Goal: Task Accomplishment & Management: Complete application form

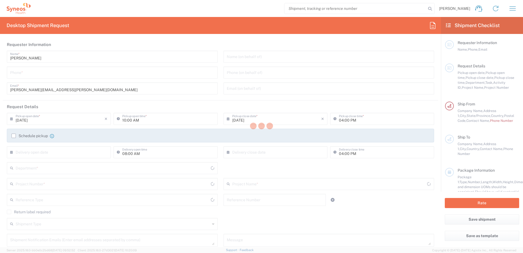
type input "[US_STATE]"
type input "[GEOGRAPHIC_DATA]"
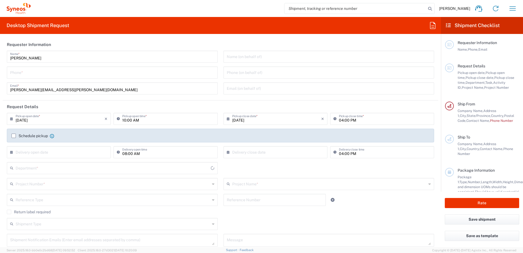
type input "Syneos Health, LLC-[GEOGRAPHIC_DATA] [GEOGRAPHIC_DATA] [GEOGRAPHIC_DATA]"
type input "8130"
click at [83, 73] on input "tel" at bounding box center [112, 72] width 204 height 10
type input "9193684306"
type input "[PERSON_NAME][EMAIL_ADDRESS][PERSON_NAME][DOMAIN_NAME]"
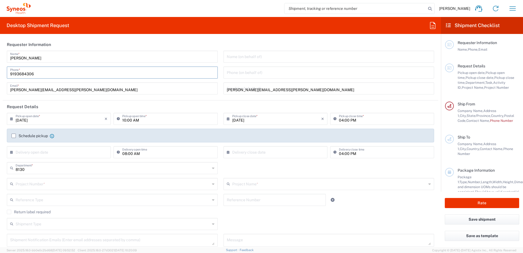
type input "9193684306"
type input "Syneos Health"
type input "[STREET_ADDRESS]"
type input "[GEOGRAPHIC_DATA]"
type input "[US_STATE]"
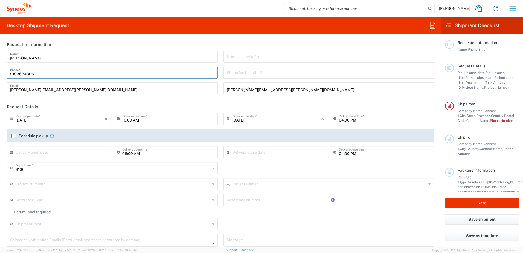
type input "[GEOGRAPHIC_DATA]"
type input "18901"
type input "[PHONE_NUMBER]"
type input "[PERSON_NAME][EMAIL_ADDRESS][PERSON_NAME][DOMAIN_NAME]"
type input "[PERSON_NAME]"
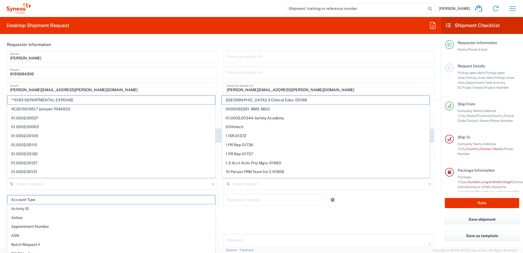
click at [0, 89] on html "[PERSON_NAME] Home Shipment estimator Shipment tracking Desktop shipment reques…" at bounding box center [261, 126] width 523 height 253
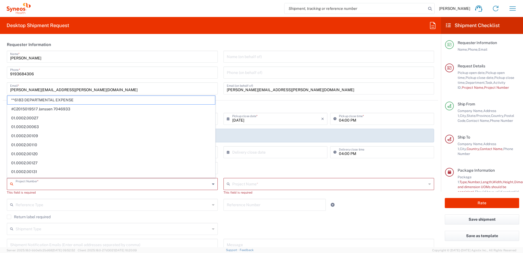
click at [47, 185] on input "text" at bounding box center [113, 183] width 194 height 10
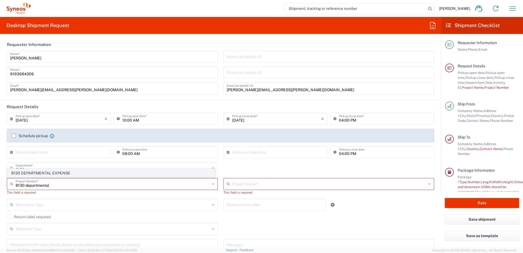
click at [46, 174] on span "8130 DEPARTMENTAL EXPENSE" at bounding box center [110, 173] width 207 height 8
type input "8130 DEPARTMENTAL EXPENSE"
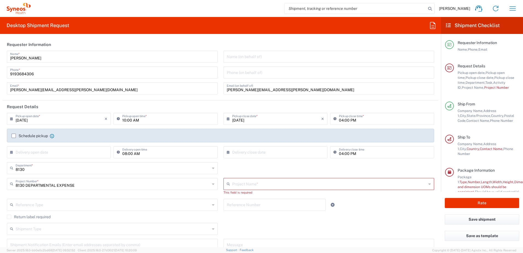
type input "8130 DEPARTMENTAL EXPENSE"
click at [307, 216] on div "Return label required" at bounding box center [220, 213] width 427 height 8
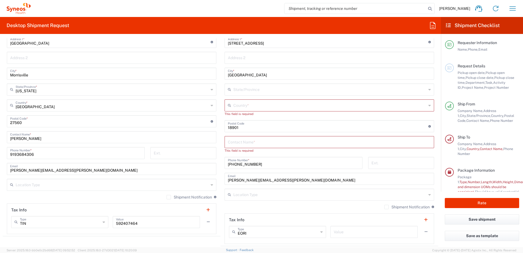
scroll to position [246, 0]
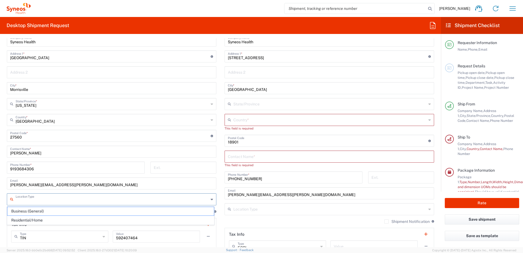
click at [104, 202] on input "text" at bounding box center [112, 199] width 193 height 10
click at [68, 212] on span "Business (General)" at bounding box center [110, 211] width 206 height 8
type input "Business (General)"
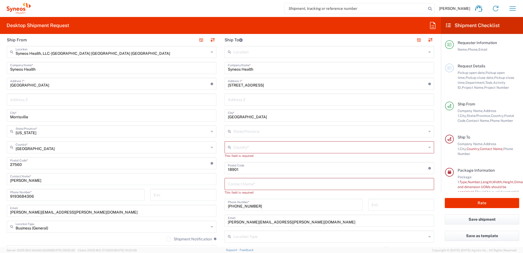
scroll to position [191, 0]
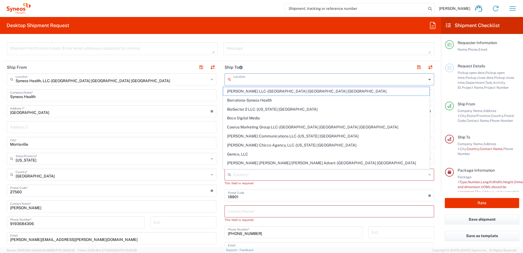
click at [251, 81] on input "text" at bounding box center [329, 79] width 193 height 10
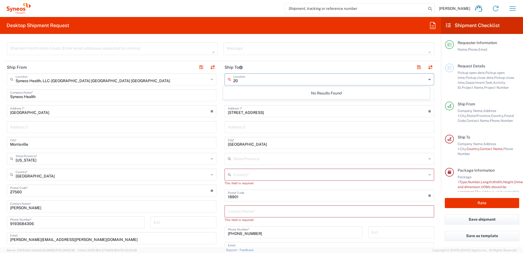
type input "2"
type input "S"
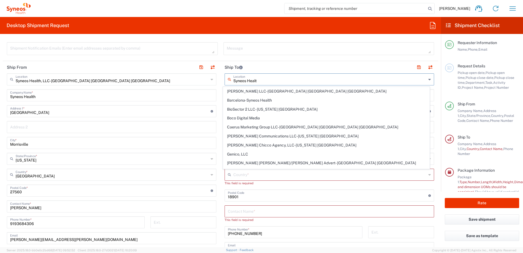
type input "Syneos Health"
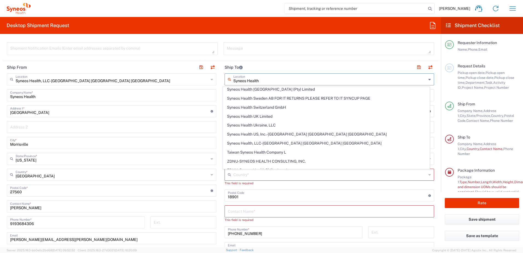
scroll to position [662, 0]
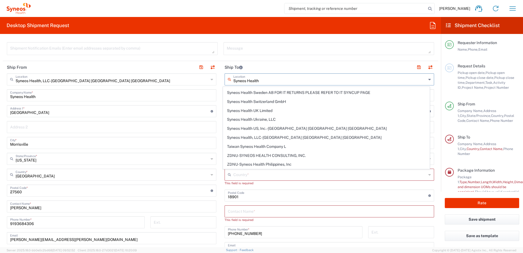
drag, startPoint x: 271, startPoint y: 80, endPoint x: 221, endPoint y: 80, distance: 50.6
click at [221, 80] on main "Syneos Health Location [GEOGRAPHIC_DATA]-Syneos Health PT Syneos Health Indones…" at bounding box center [329, 192] width 218 height 239
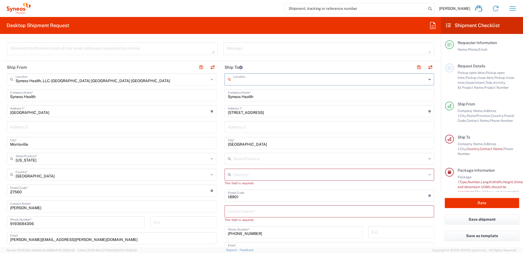
click at [242, 81] on input "text" at bounding box center [329, 79] width 193 height 10
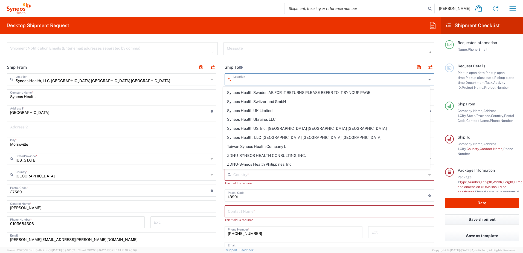
scroll to position [0, 0]
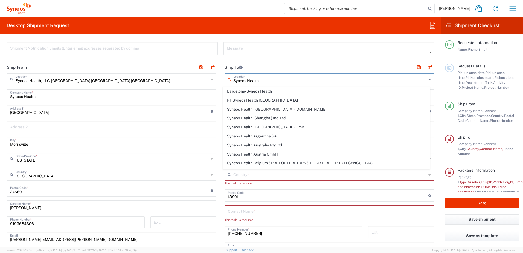
type input "Syneos Health"
click at [265, 66] on header "Ship To" at bounding box center [329, 67] width 218 height 12
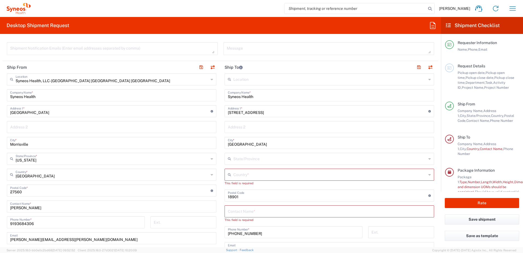
click at [249, 82] on input "text" at bounding box center [329, 79] width 193 height 10
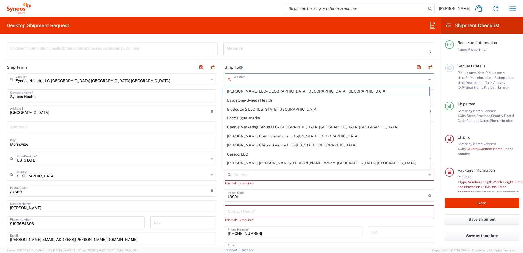
click at [249, 82] on input "text" at bounding box center [329, 79] width 193 height 10
click at [255, 71] on header "Ship To" at bounding box center [329, 67] width 218 height 12
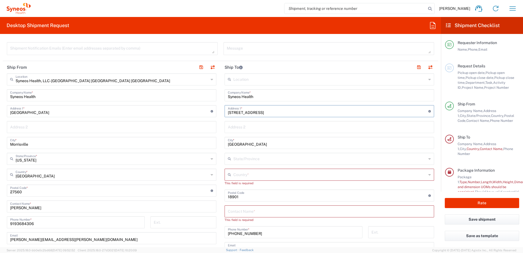
drag, startPoint x: 257, startPoint y: 112, endPoint x: 211, endPoint y: 112, distance: 45.9
click at [211, 112] on div "Ship From Syneos Health, LLC-[GEOGRAPHIC_DATA] [GEOGRAPHIC_DATA] [GEOGRAPHIC_DA…" at bounding box center [220, 188] width 435 height 254
type input "[STREET_ADDRESS][PERSON_NAME]"
click at [253, 125] on input "text" at bounding box center [329, 127] width 203 height 10
paste input "39th and 40th Floor"
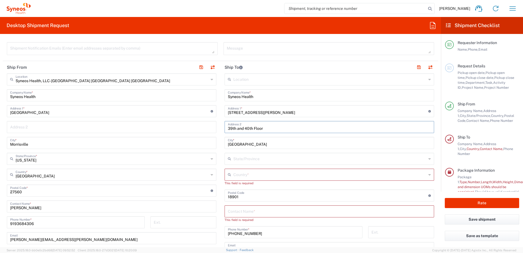
type input "39th and 40th Floor"
drag, startPoint x: 250, startPoint y: 143, endPoint x: 216, endPoint y: 143, distance: 34.7
click at [216, 143] on div "Ship From Syneos Health, LLC-[GEOGRAPHIC_DATA] [GEOGRAPHIC_DATA] [GEOGRAPHIC_DA…" at bounding box center [220, 188] width 435 height 254
type input "[US_STATE]"
click at [245, 159] on input "text" at bounding box center [329, 158] width 193 height 10
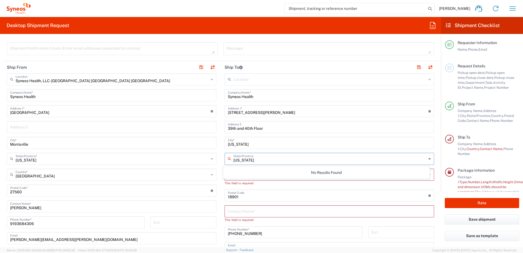
click at [256, 159] on input "[US_STATE]" at bounding box center [329, 158] width 193 height 10
type input "[US_STATE]"
click at [254, 173] on div "No Results Found" at bounding box center [326, 172] width 207 height 13
click at [254, 160] on input "[US_STATE]" at bounding box center [329, 158] width 193 height 10
click at [428, 158] on icon at bounding box center [429, 158] width 2 height 9
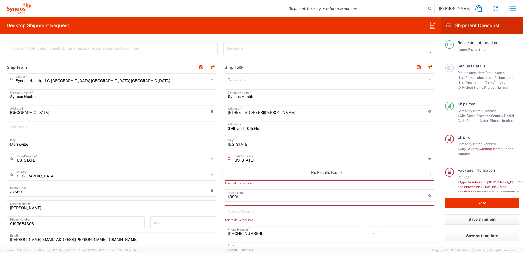
drag, startPoint x: 351, startPoint y: 158, endPoint x: 207, endPoint y: 160, distance: 144.1
click at [207, 160] on div "Ship From Syneos Health, LLC-[GEOGRAPHIC_DATA] [GEOGRAPHIC_DATA] [GEOGRAPHIC_DA…" at bounding box center [220, 188] width 435 height 254
type input "\"
drag, startPoint x: 241, startPoint y: 195, endPoint x: 208, endPoint y: 193, distance: 33.1
click at [208, 193] on div "Ship From Syneos Health, LLC-[GEOGRAPHIC_DATA] [GEOGRAPHIC_DATA] [GEOGRAPHIC_DA…" at bounding box center [220, 188] width 435 height 254
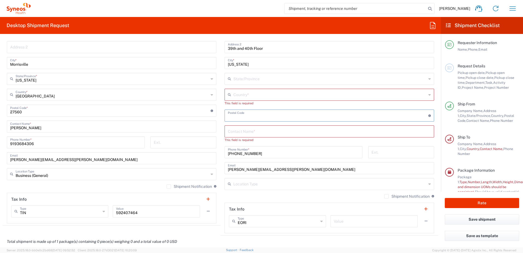
scroll to position [273, 0]
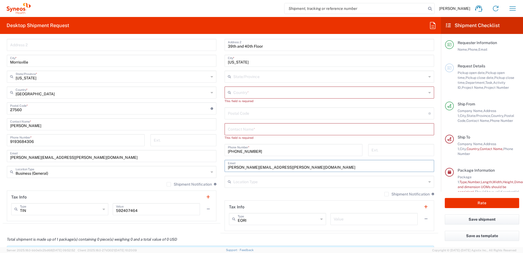
click at [300, 167] on input "[PERSON_NAME][EMAIL_ADDRESS][PERSON_NAME][DOMAIN_NAME]" at bounding box center [329, 165] width 203 height 10
drag, startPoint x: 294, startPoint y: 166, endPoint x: 266, endPoint y: 166, distance: 28.4
click at [266, 166] on input "[PERSON_NAME][EMAIL_ADDRESS][PERSON_NAME][DOMAIN_NAME]" at bounding box center [329, 165] width 203 height 10
click at [250, 166] on input "[PERSON_NAME][EMAIL_ADDRESS][PERSON_NAME][DOMAIN_NAME]" at bounding box center [329, 165] width 203 height 10
drag, startPoint x: 252, startPoint y: 168, endPoint x: 220, endPoint y: 168, distance: 32.0
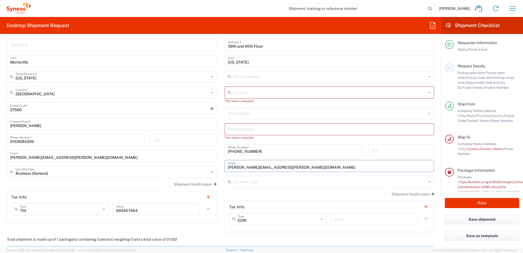
click at [220, 168] on main "Location [PERSON_NAME] LLC-[GEOGRAPHIC_DATA] [GEOGRAPHIC_DATA] [GEOGRAPHIC_DATA…" at bounding box center [329, 110] width 218 height 239
type input "[PERSON_NAME][EMAIL_ADDRESS][PERSON_NAME][DOMAIN_NAME]"
click at [234, 181] on input "text" at bounding box center [329, 181] width 193 height 10
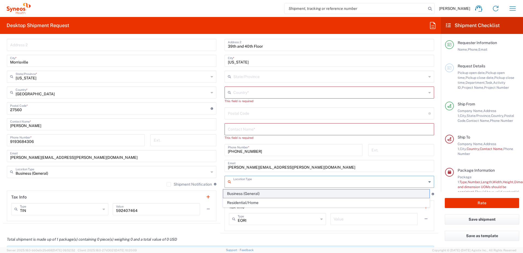
click at [239, 194] on span "Business (General)" at bounding box center [326, 193] width 206 height 8
type input "Business (General)"
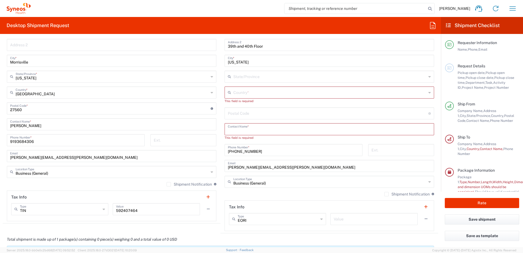
click at [253, 126] on input "text" at bounding box center [329, 129] width 203 height 10
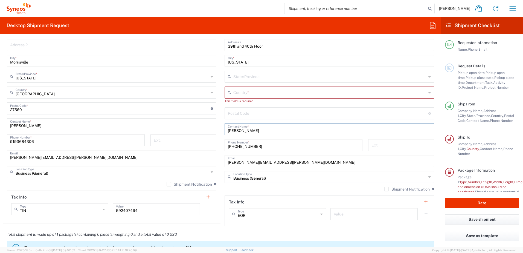
type input "[PERSON_NAME]"
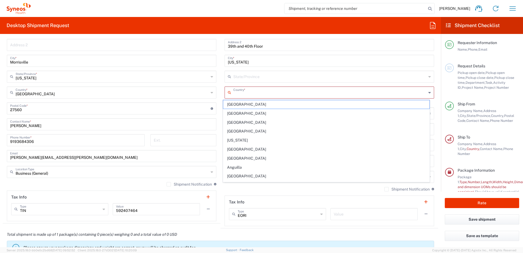
click at [248, 94] on input "text" at bounding box center [329, 92] width 193 height 10
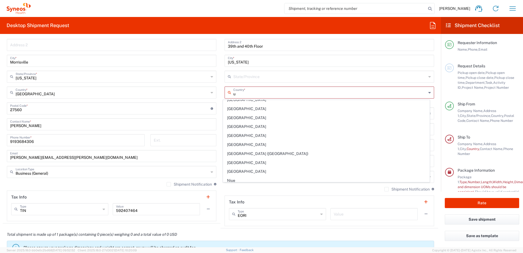
scroll to position [617, 0]
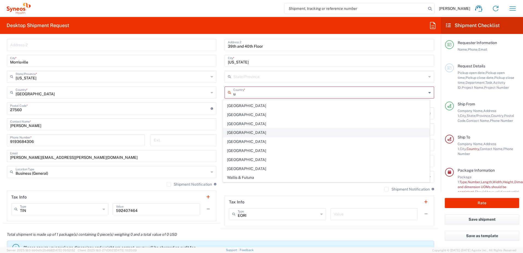
click at [239, 134] on span "[GEOGRAPHIC_DATA]" at bounding box center [326, 132] width 206 height 8
type input "[GEOGRAPHIC_DATA]"
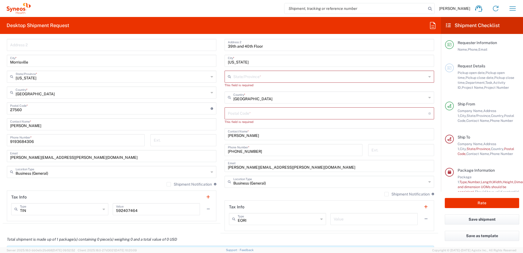
click at [250, 69] on div "Location [PERSON_NAME] LLC-[GEOGRAPHIC_DATA] [GEOGRAPHIC_DATA] [GEOGRAPHIC_DATA…" at bounding box center [328, 110] width 209 height 239
click at [250, 77] on input "text" at bounding box center [329, 76] width 193 height 10
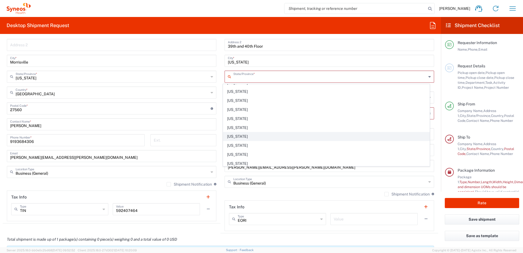
scroll to position [273, 0]
click at [241, 128] on span "[US_STATE]" at bounding box center [326, 129] width 206 height 8
type input "[US_STATE]"
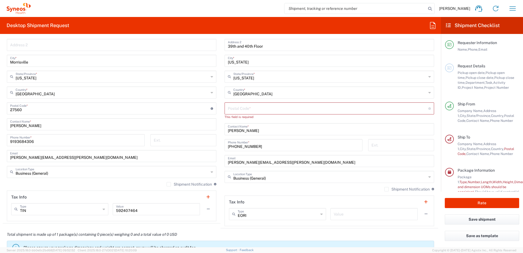
click at [264, 110] on input "undefined" at bounding box center [328, 108] width 200 height 10
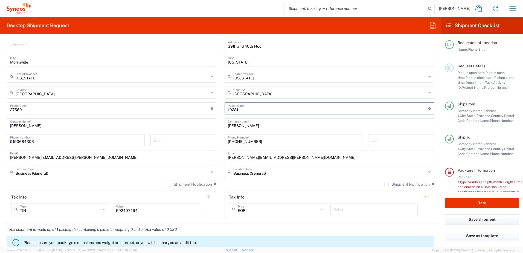
type input "10281"
drag, startPoint x: 151, startPoint y: 211, endPoint x: 101, endPoint y: 207, distance: 49.6
click at [101, 207] on div "TIN Type TIN EIN EORI Other VAT [US_EMPLOYER_IDENTIFICATION_NUMBER] Value" at bounding box center [111, 211] width 201 height 16
click at [253, 225] on div "Total shipment is made up of 1 package(s) containing 0 piece(s) weighing 0 and …" at bounding box center [220, 237] width 441 height 29
click at [262, 140] on input "[PHONE_NUMBER]" at bounding box center [293, 140] width 131 height 10
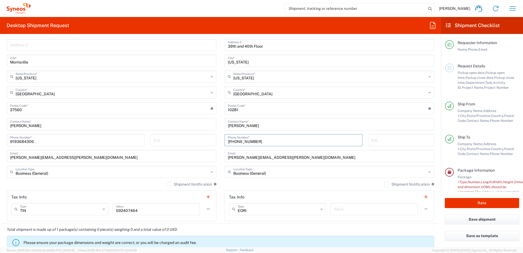
drag, startPoint x: 260, startPoint y: 140, endPoint x: 229, endPoint y: 139, distance: 30.4
click at [229, 139] on input "[PHONE_NUMBER]" at bounding box center [293, 140] width 131 height 10
paste input "1 908 295 5674"
click at [231, 140] on input "[PHONE_NUMBER]" at bounding box center [293, 140] width 131 height 10
type input "[PHONE_NUMBER]"
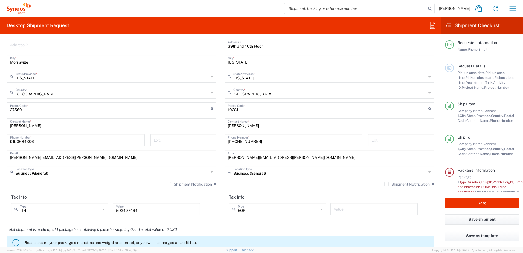
click at [361, 183] on div "Shipment Notification If checked, a shipment notification email will be sent to…" at bounding box center [328, 185] width 209 height 9
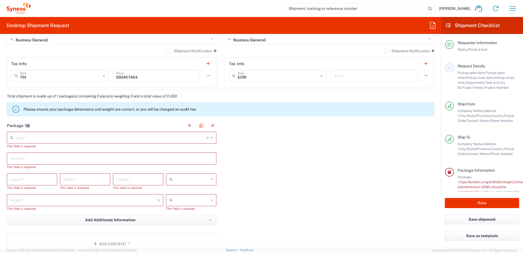
scroll to position [410, 0]
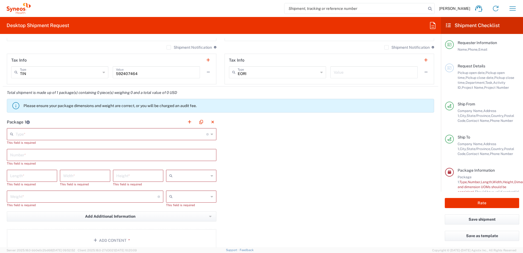
click at [174, 135] on input "text" at bounding box center [111, 134] width 191 height 10
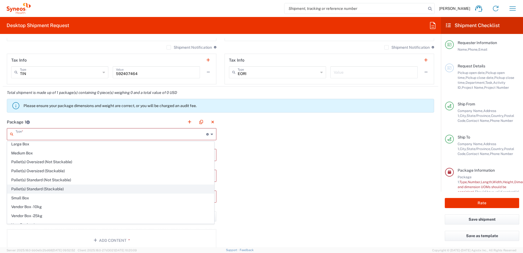
scroll to position [17, 0]
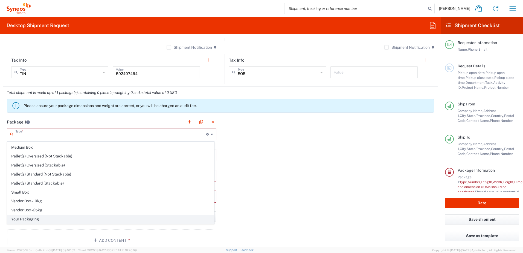
click at [32, 218] on span "Your Packaging" at bounding box center [110, 219] width 206 height 8
type input "Your Packaging"
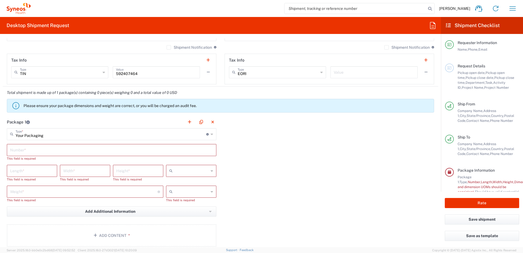
click at [28, 149] on input "text" at bounding box center [111, 150] width 203 height 10
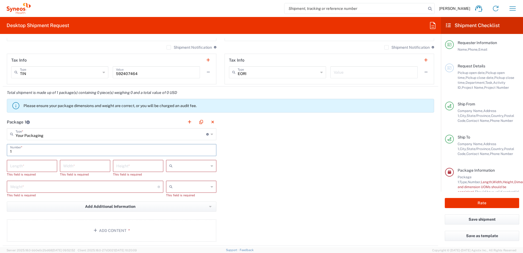
type input "1"
click at [23, 167] on input "number" at bounding box center [32, 165] width 44 height 10
type input "15"
click at [84, 165] on input "number" at bounding box center [85, 165] width 44 height 10
type input "12"
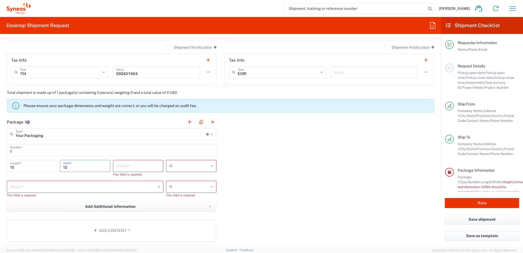
click at [129, 169] on input "number" at bounding box center [138, 165] width 44 height 10
type input "10"
click at [182, 162] on input "text" at bounding box center [192, 165] width 34 height 9
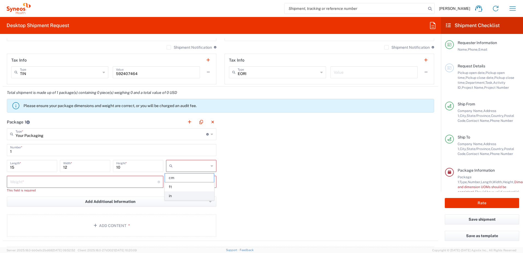
click at [170, 194] on span "in" at bounding box center [189, 195] width 49 height 8
type input "in"
click at [117, 179] on input "number" at bounding box center [83, 181] width 147 height 10
type input "20"
click at [177, 185] on input "text" at bounding box center [192, 181] width 34 height 9
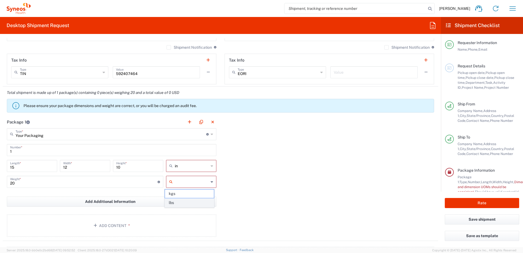
click at [177, 202] on span "lbs" at bounding box center [189, 202] width 49 height 8
type input "lbs"
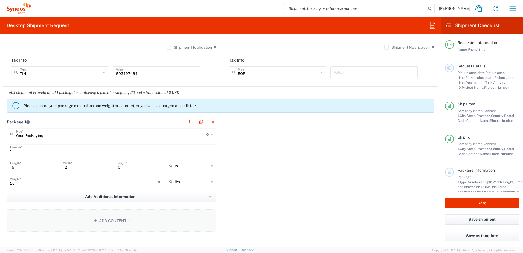
click at [123, 219] on button "Add Content *" at bounding box center [111, 220] width 209 height 22
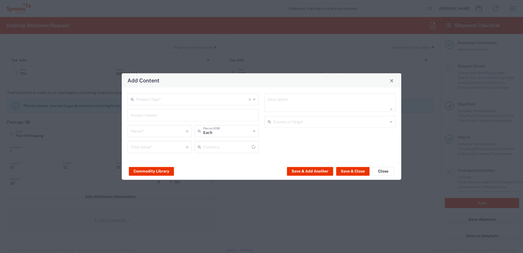
type input "US Dollar"
click at [156, 102] on input "text" at bounding box center [192, 99] width 112 height 10
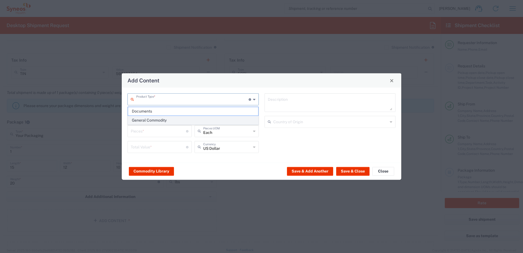
click at [155, 116] on span "General Commodity" at bounding box center [193, 120] width 130 height 8
type input "General Commodity"
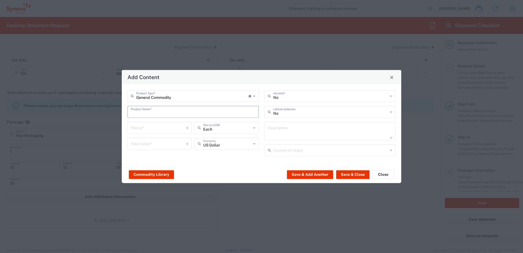
click at [152, 113] on input "text" at bounding box center [193, 112] width 125 height 10
type input "Notebooks"
click at [152, 126] on input "number" at bounding box center [158, 127] width 55 height 10
type input "50"
click at [151, 143] on input "number" at bounding box center [158, 143] width 55 height 10
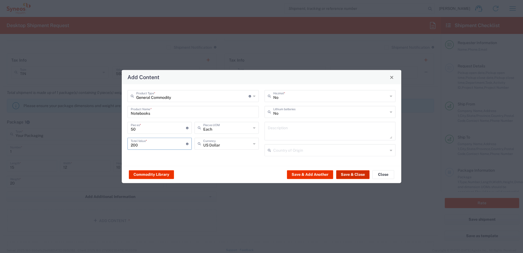
type input "200"
click at [348, 172] on button "Save & Close" at bounding box center [352, 174] width 33 height 9
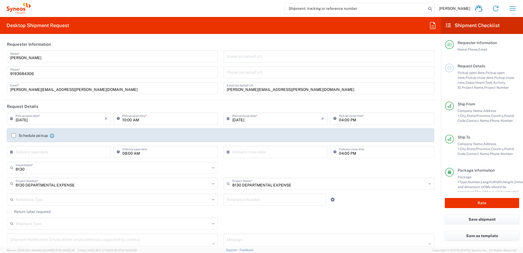
scroll to position [0, 0]
click at [43, 153] on input "text" at bounding box center [60, 152] width 89 height 10
click at [43, 193] on span "15" at bounding box center [44, 194] width 8 height 8
type input "[DATE]"
click at [289, 171] on div "8130 Department * 8130 3000 3100 3109 3110 3111 3112 3125 3130 3135 3136 3150 3…" at bounding box center [220, 170] width 433 height 16
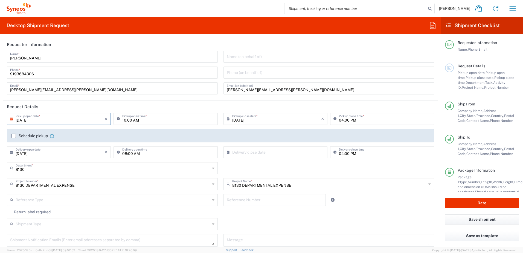
click at [75, 120] on input "[DATE]" at bounding box center [60, 118] width 89 height 10
click at [52, 152] on span "9" at bounding box center [52, 153] width 8 height 8
click at [300, 166] on div "8130 Department * 8130 3000 3100 3109 3110 3111 3112 3125 3130 3135 3136 3150 3…" at bounding box center [220, 170] width 433 height 16
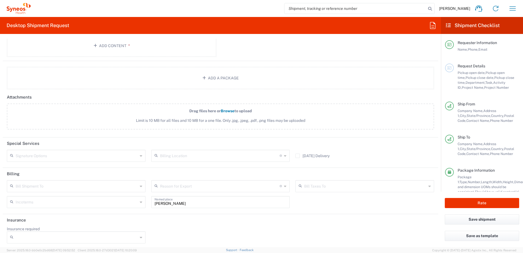
scroll to position [619, 0]
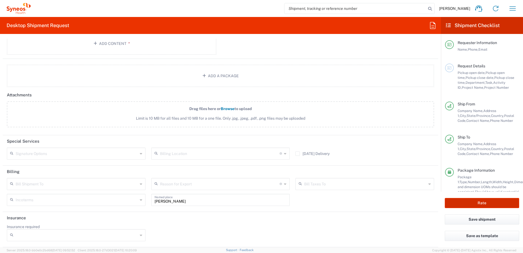
click at [475, 200] on button "Rate" at bounding box center [481, 203] width 74 height 10
type input "8130 DEPARTMENTAL EXPENSE"
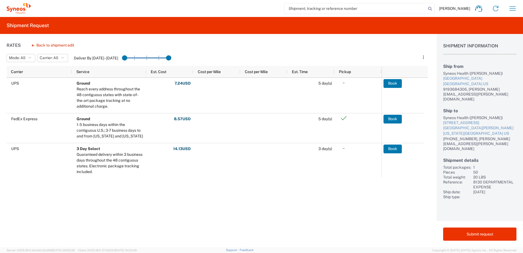
drag, startPoint x: 93, startPoint y: 46, endPoint x: 97, endPoint y: 29, distance: 18.0
click at [93, 46] on div "Rates Back to shipment edit Mode: All All SMAL Carrier: All All DHL FedEx Expre…" at bounding box center [213, 140] width 427 height 213
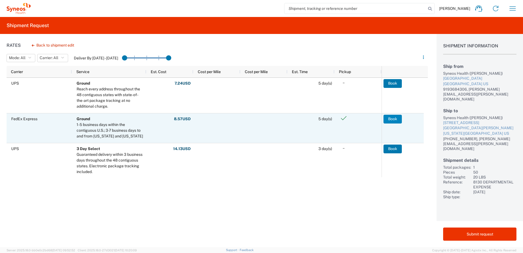
click at [392, 120] on button "Book" at bounding box center [392, 119] width 18 height 9
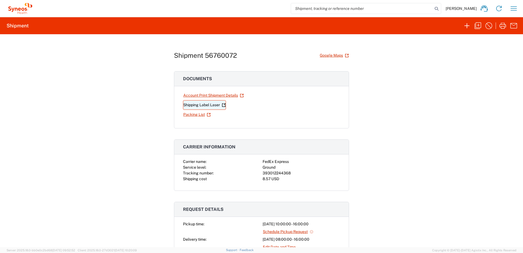
click at [192, 106] on link "Shipping Label Laser" at bounding box center [204, 105] width 43 height 10
